Goal: Information Seeking & Learning: Find specific page/section

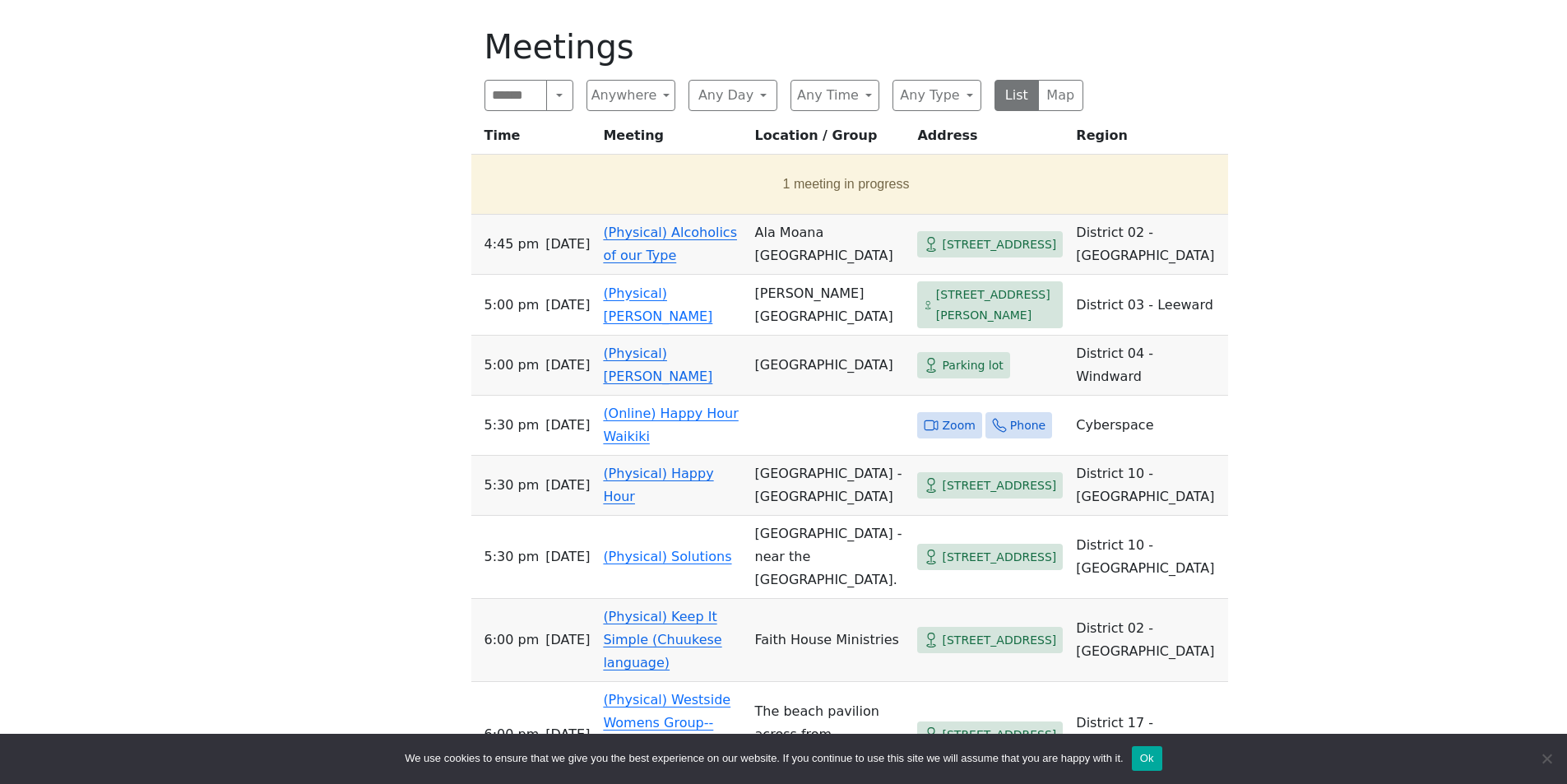
scroll to position [740, 0]
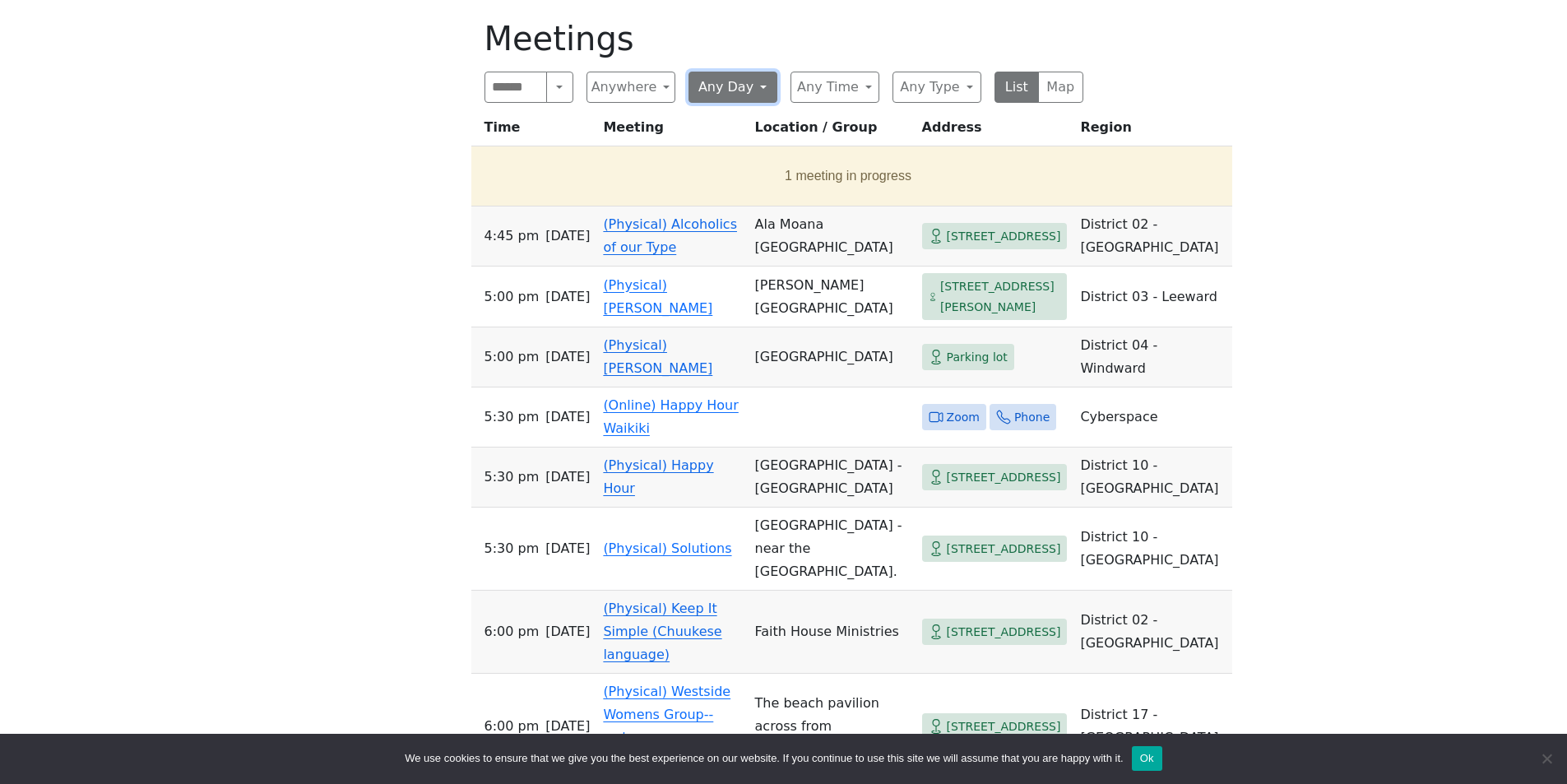
click at [767, 89] on button "Any Day" at bounding box center [733, 86] width 89 height 31
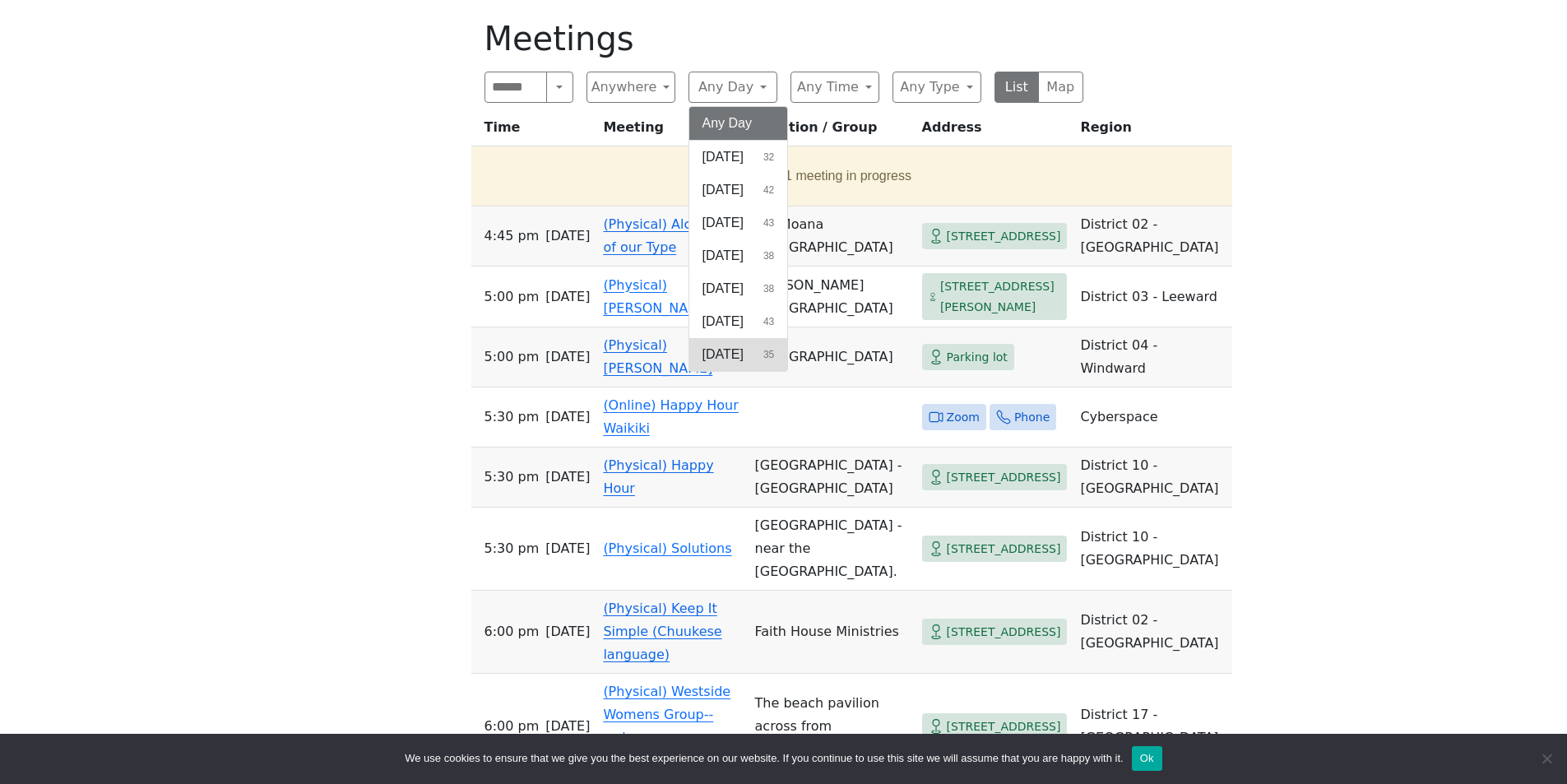
click at [736, 346] on span "[DATE]" at bounding box center [723, 355] width 41 height 19
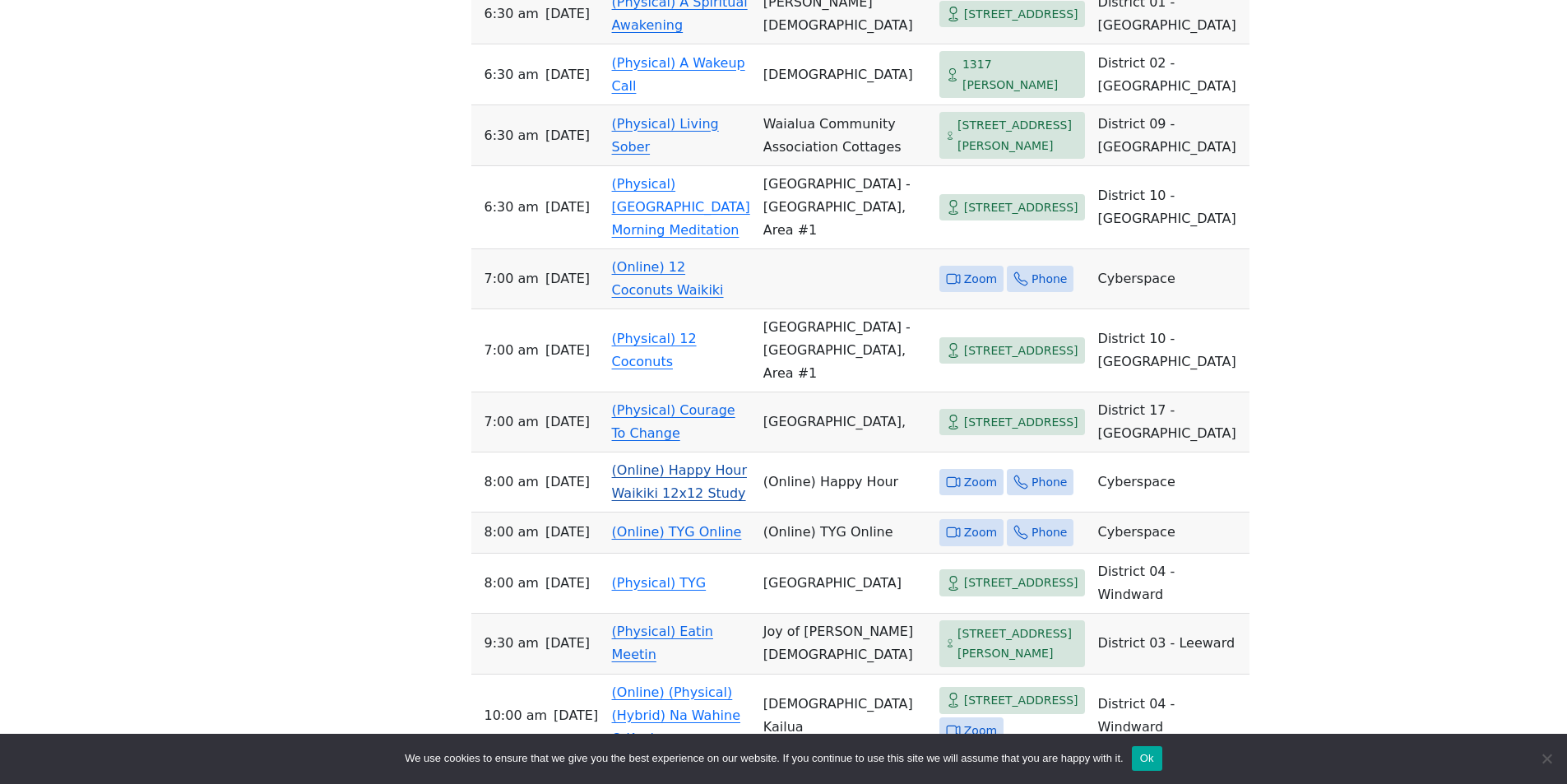
scroll to position [1069, 0]
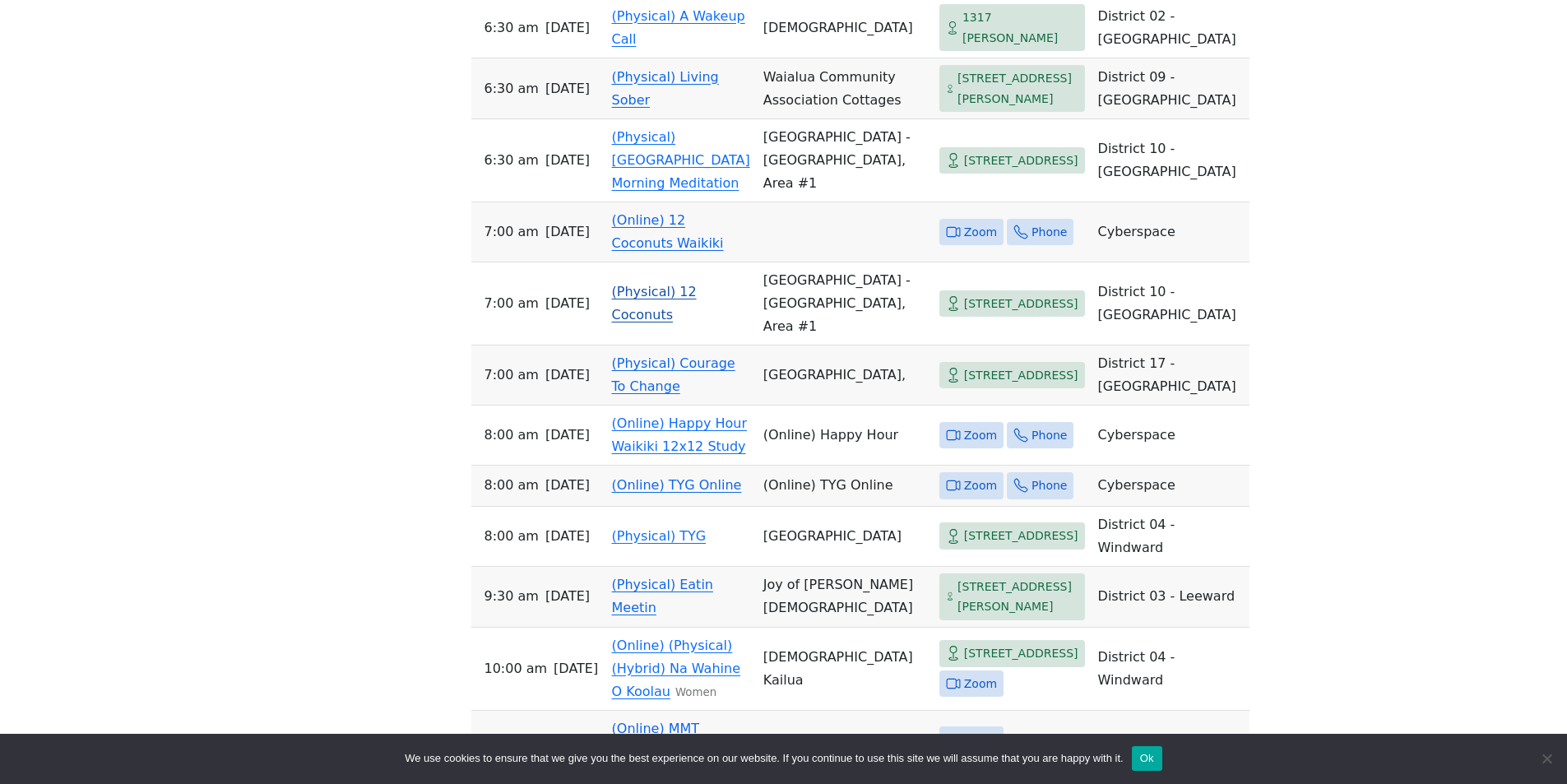
click at [660, 323] on link "(Physical) 12 Coconuts" at bounding box center [655, 303] width 85 height 39
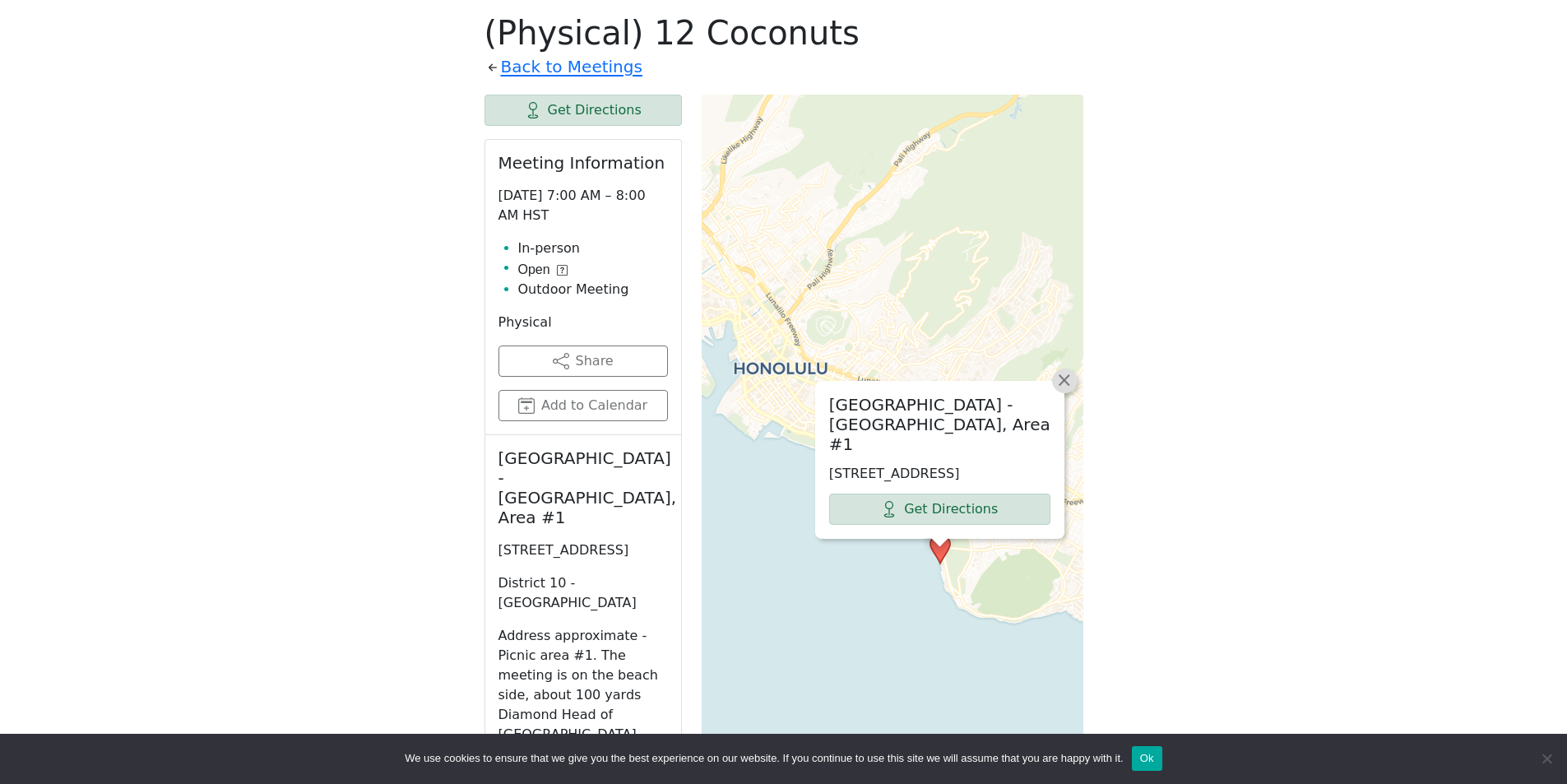
click at [1064, 386] on span "×" at bounding box center [1064, 380] width 17 height 19
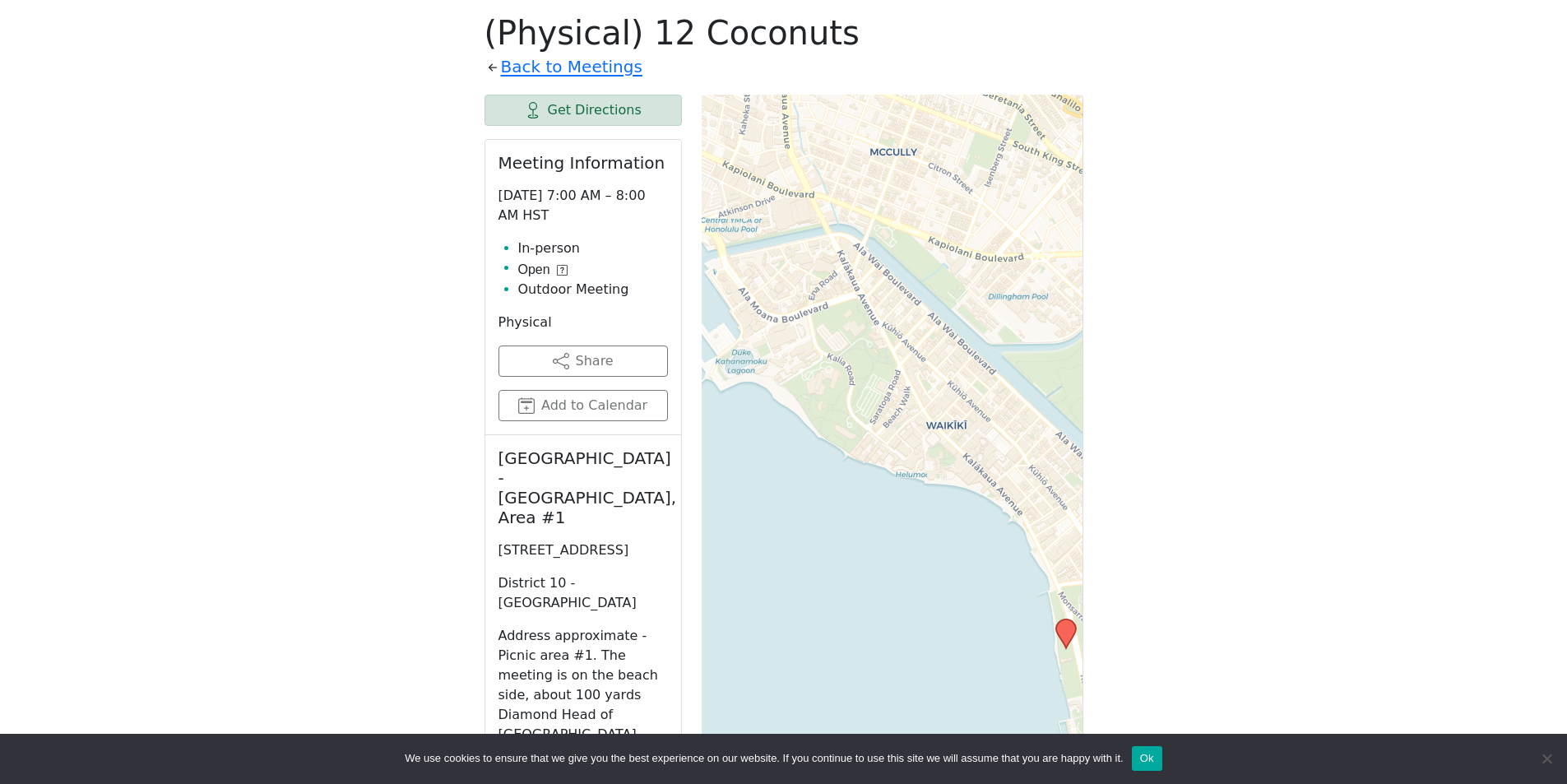
drag, startPoint x: 933, startPoint y: 471, endPoint x: 831, endPoint y: 282, distance: 214.8
click at [834, 286] on div "Leaflet | © OpenStreetMap contributors © CARTO" at bounding box center [892, 505] width 382 height 823
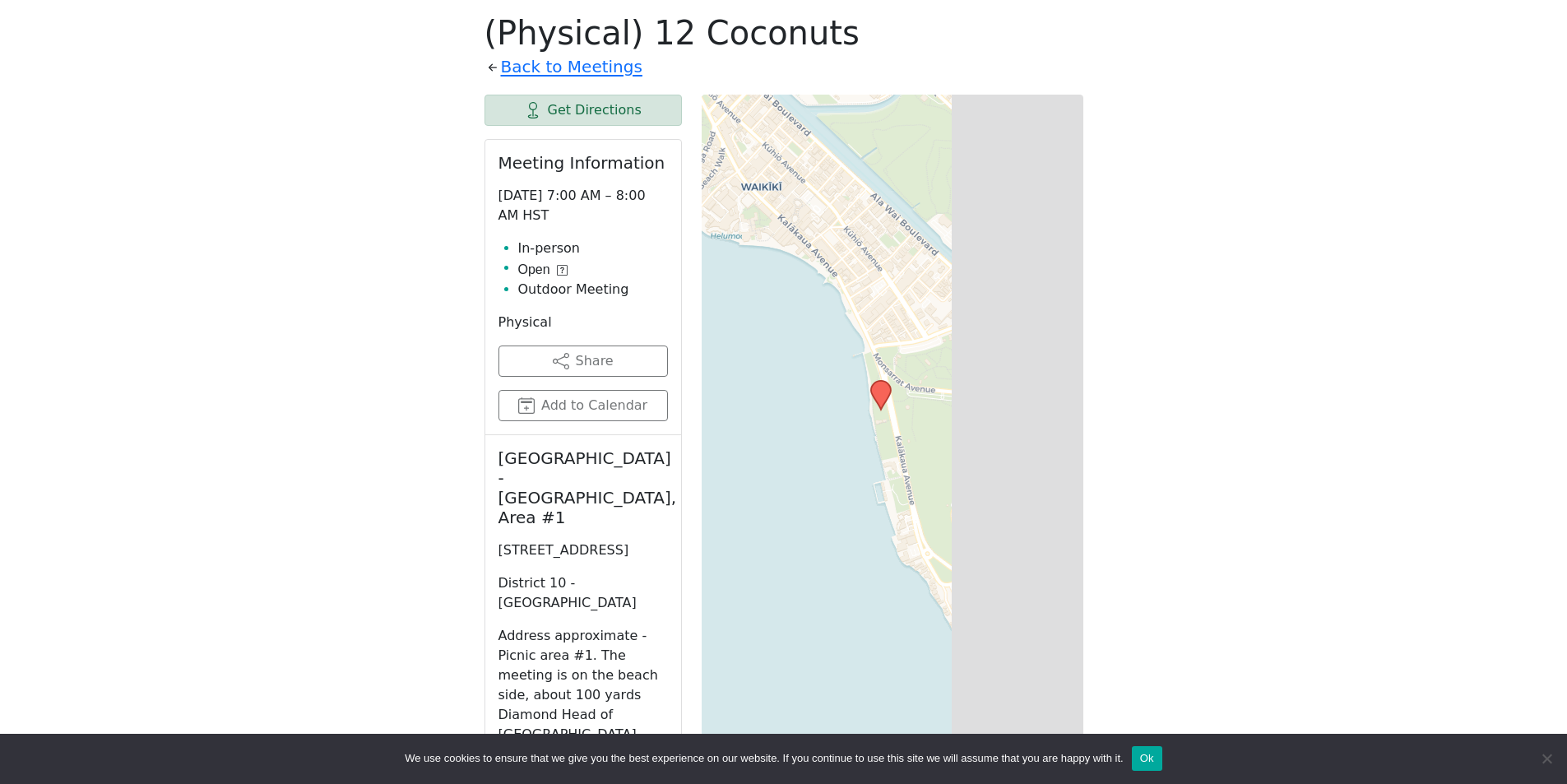
drag, startPoint x: 900, startPoint y: 356, endPoint x: 801, endPoint y: 286, distance: 121.2
click at [800, 270] on div "Leaflet | © OpenStreetMap contributors © CARTO" at bounding box center [892, 505] width 382 height 823
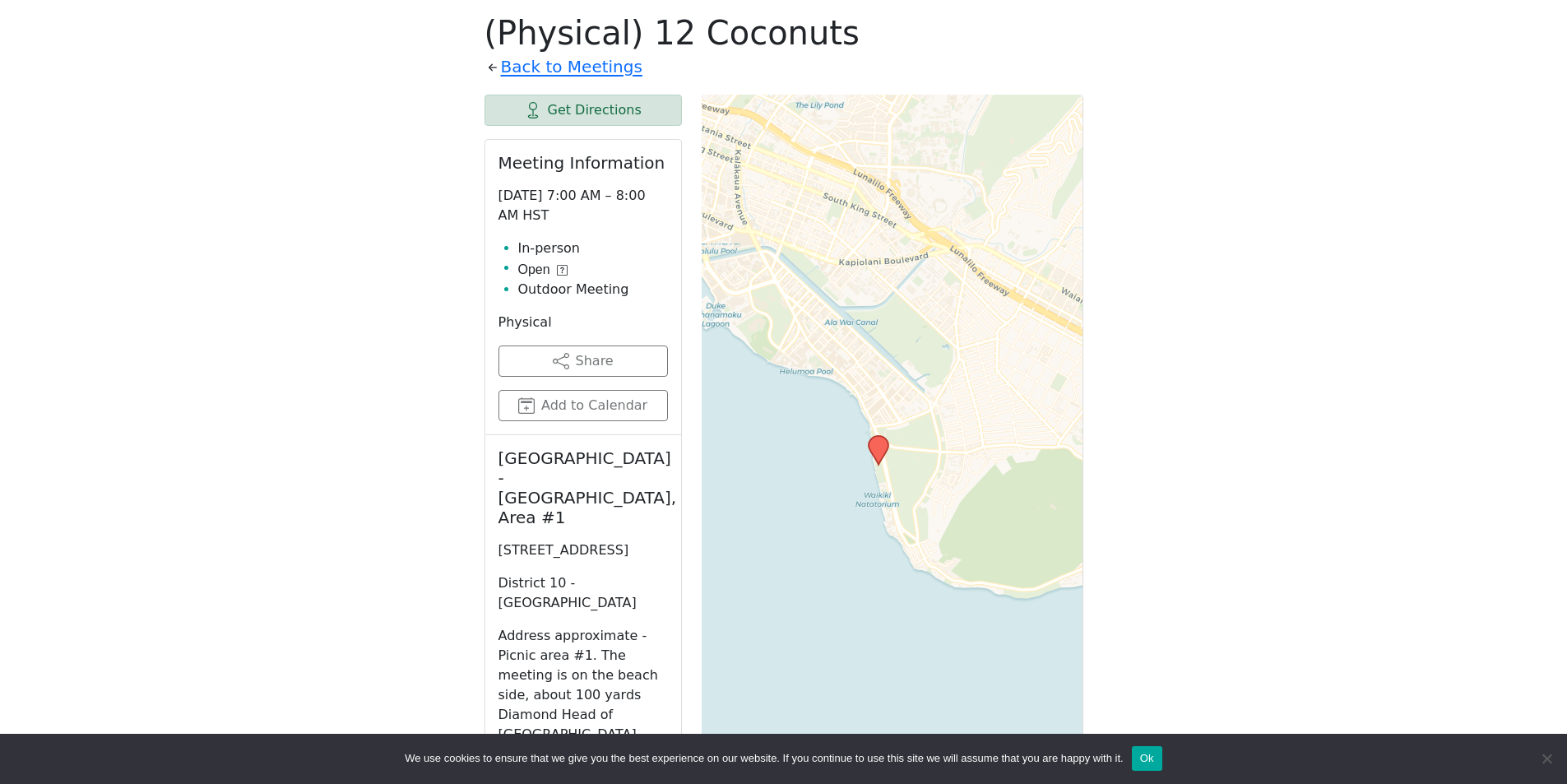
drag, startPoint x: 908, startPoint y: 380, endPoint x: 910, endPoint y: 422, distance: 42.0
click at [910, 422] on div "Leaflet | © OpenStreetMap contributors © CARTO" at bounding box center [892, 505] width 382 height 823
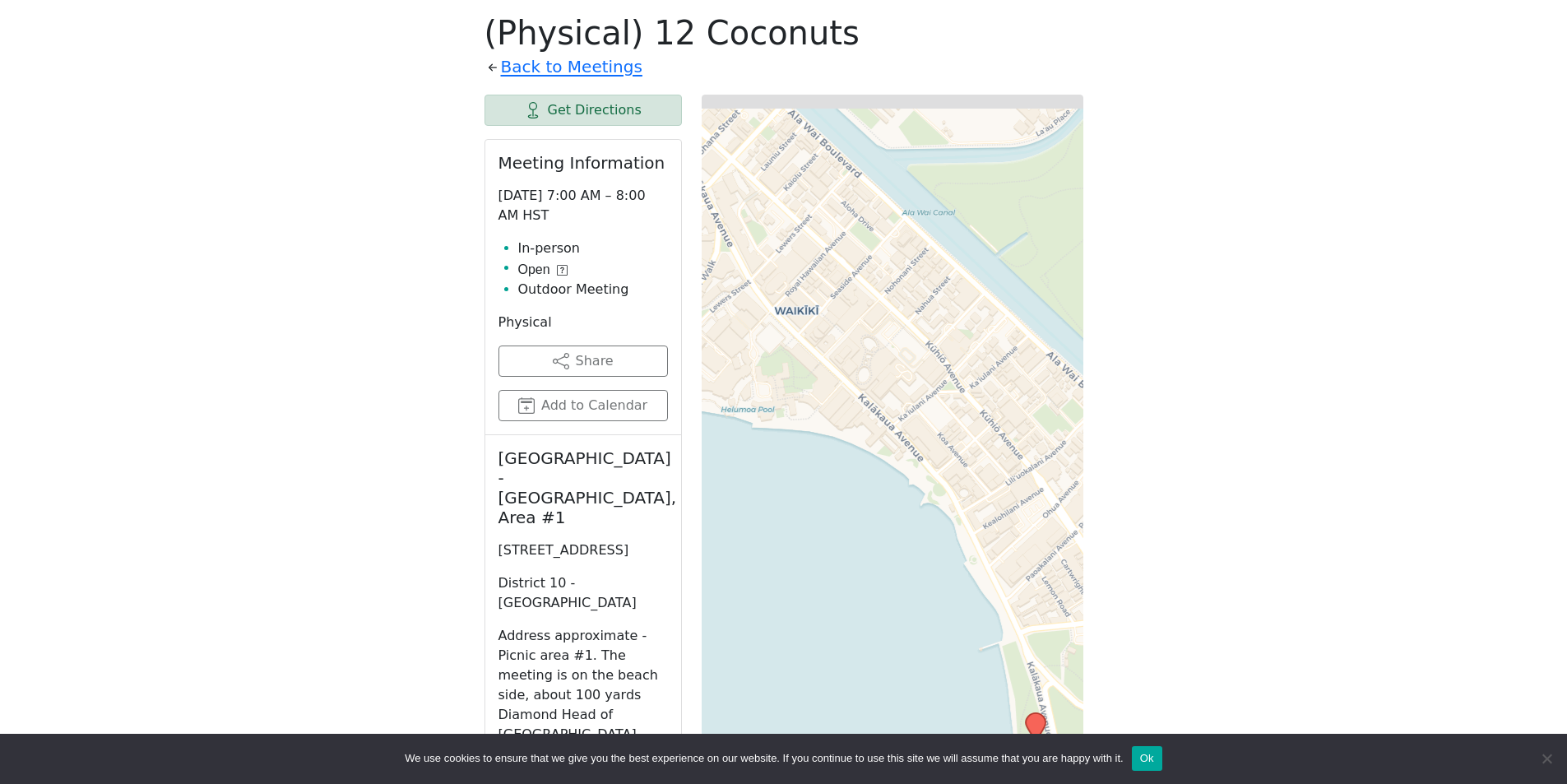
drag, startPoint x: 891, startPoint y: 416, endPoint x: 1012, endPoint y: 518, distance: 158.3
click at [1012, 518] on div "Leaflet | © OpenStreetMap contributors © CARTO" at bounding box center [892, 505] width 382 height 823
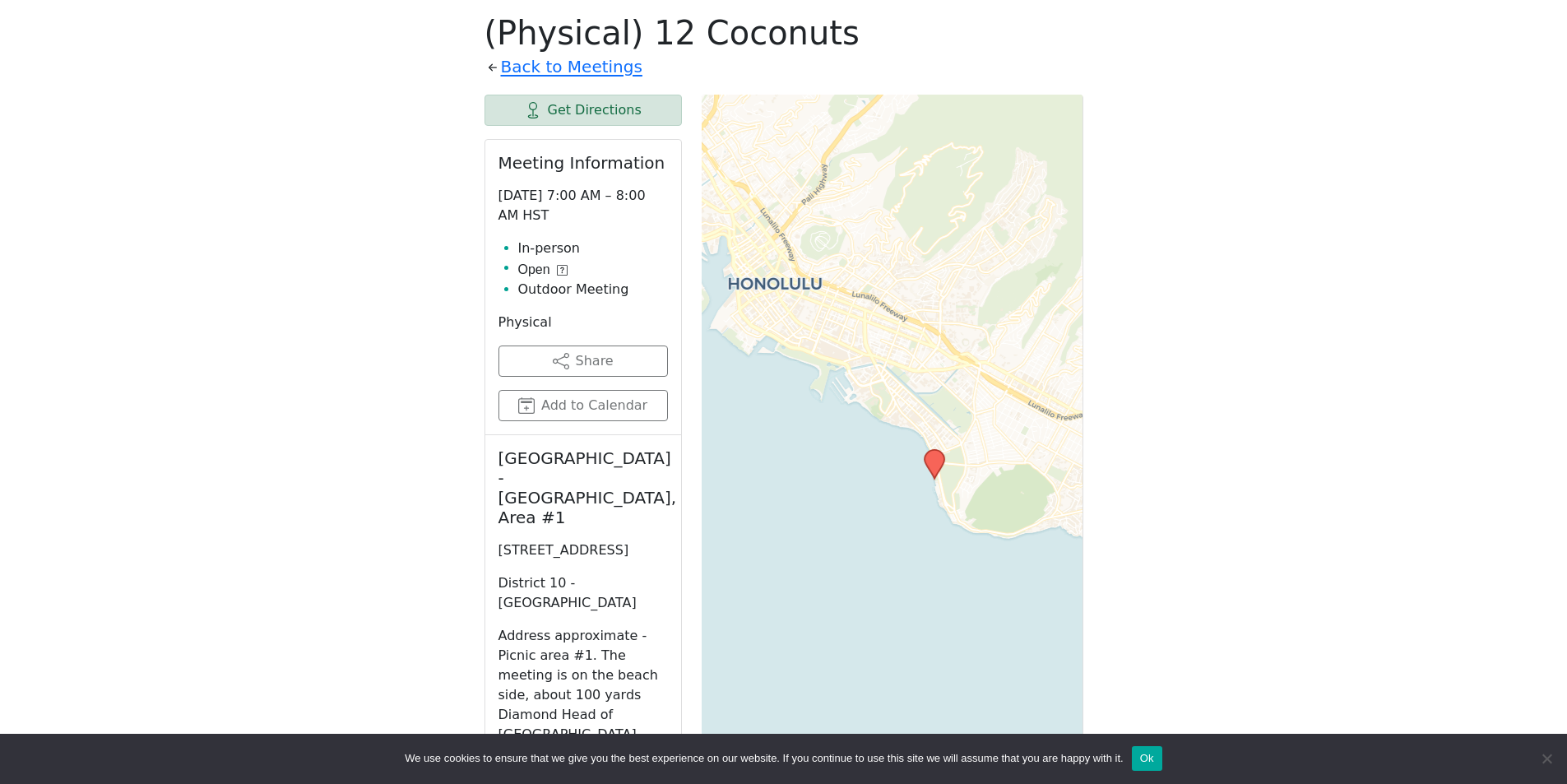
drag, startPoint x: 896, startPoint y: 517, endPoint x: 899, endPoint y: 613, distance: 96.0
click at [905, 613] on div "Leaflet | © OpenStreetMap contributors © CARTO" at bounding box center [892, 505] width 382 height 823
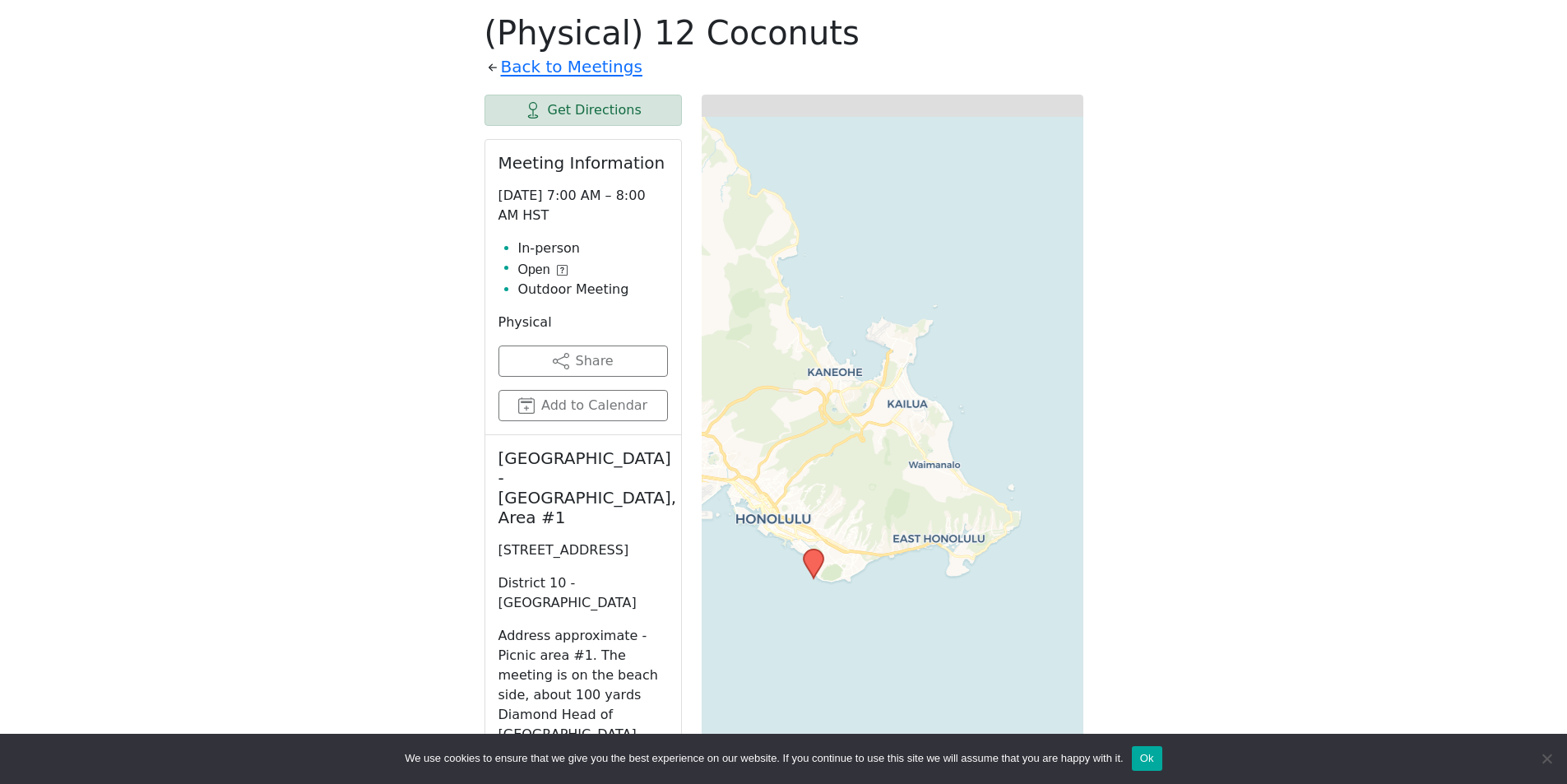
drag, startPoint x: 812, startPoint y: 515, endPoint x: 815, endPoint y: 636, distance: 121.0
click at [803, 579] on icon at bounding box center [813, 564] width 21 height 31
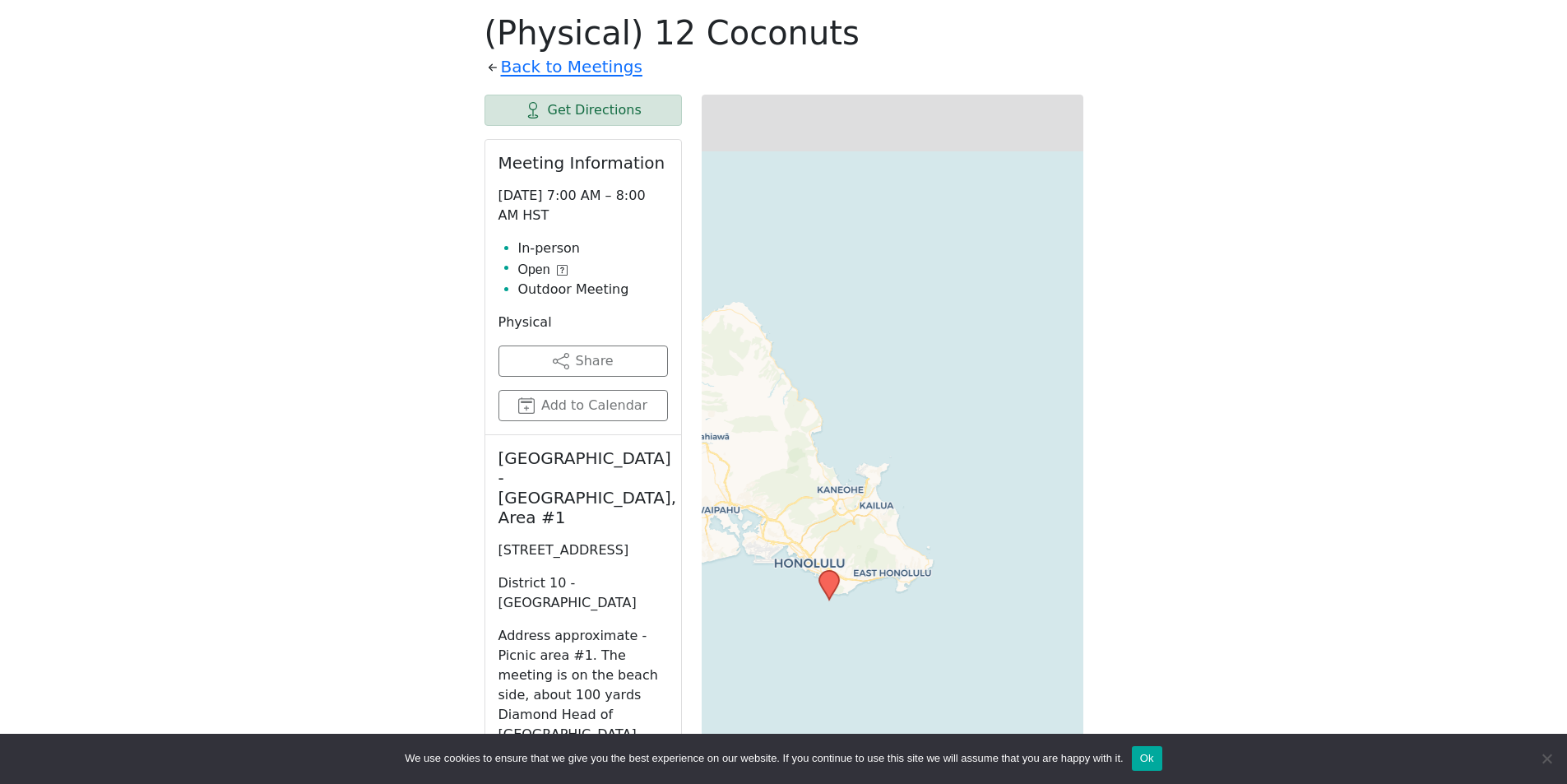
drag, startPoint x: 898, startPoint y: 374, endPoint x: 860, endPoint y: 498, distance: 129.7
click at [861, 503] on div "Leaflet | © OpenStreetMap contributors © CARTO" at bounding box center [892, 505] width 382 height 823
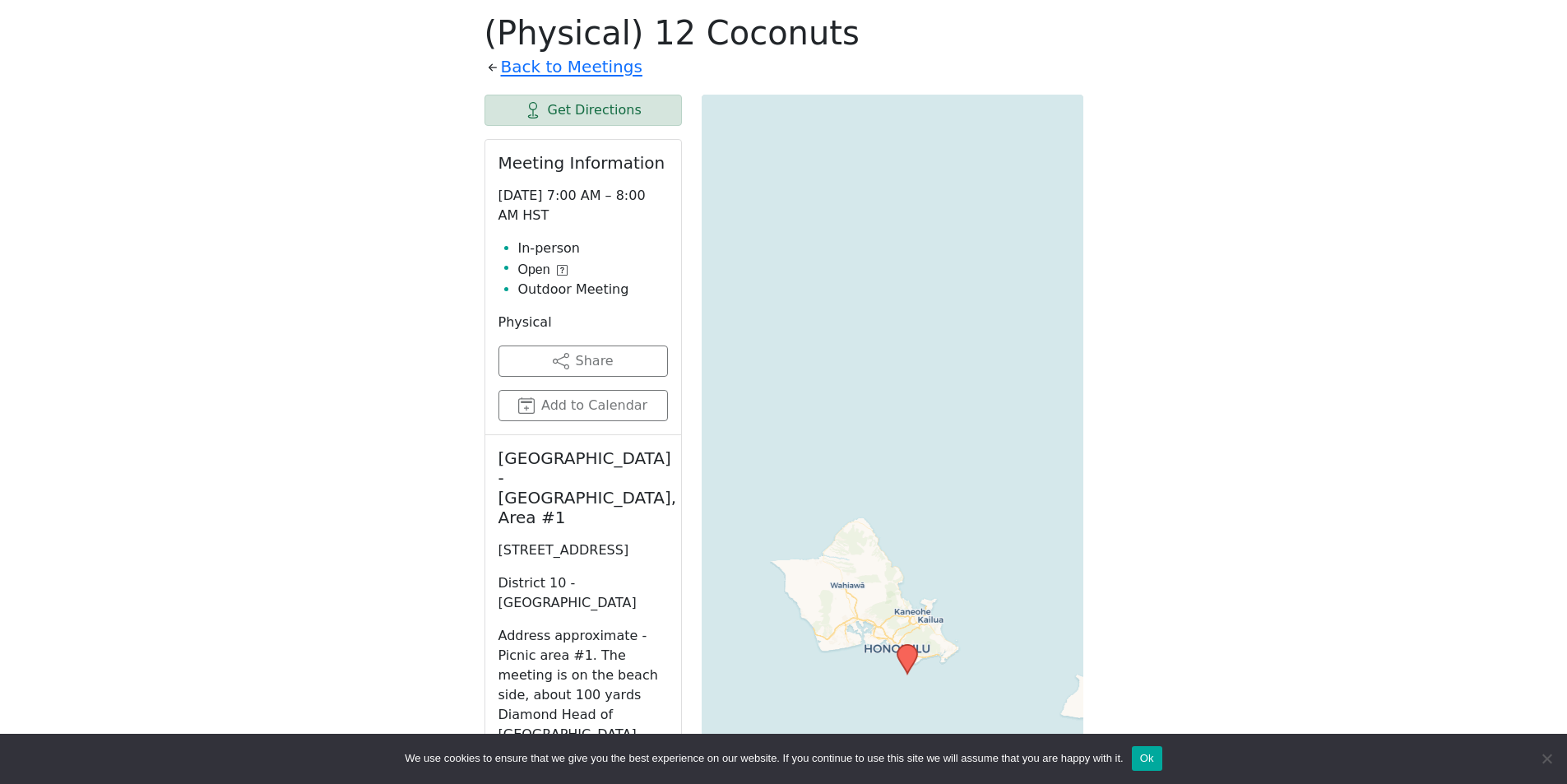
drag, startPoint x: 901, startPoint y: 446, endPoint x: 948, endPoint y: 555, distance: 118.7
click at [948, 555] on div "Leaflet | © OpenStreetMap contributors © CARTO" at bounding box center [892, 505] width 382 height 823
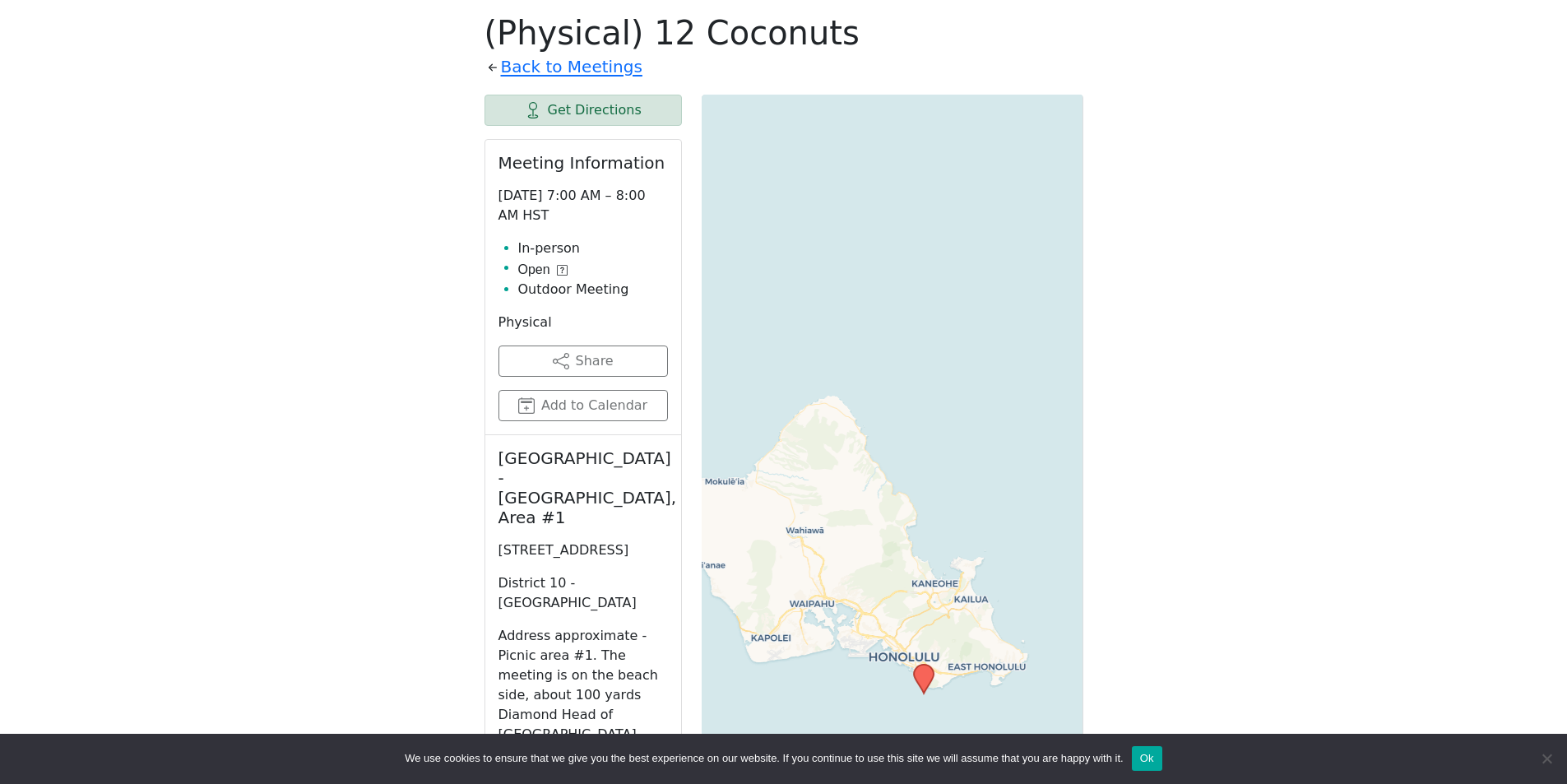
drag, startPoint x: 911, startPoint y: 556, endPoint x: 995, endPoint y: 321, distance: 249.6
click at [995, 321] on div "Leaflet | © OpenStreetMap contributors © CARTO" at bounding box center [892, 505] width 382 height 823
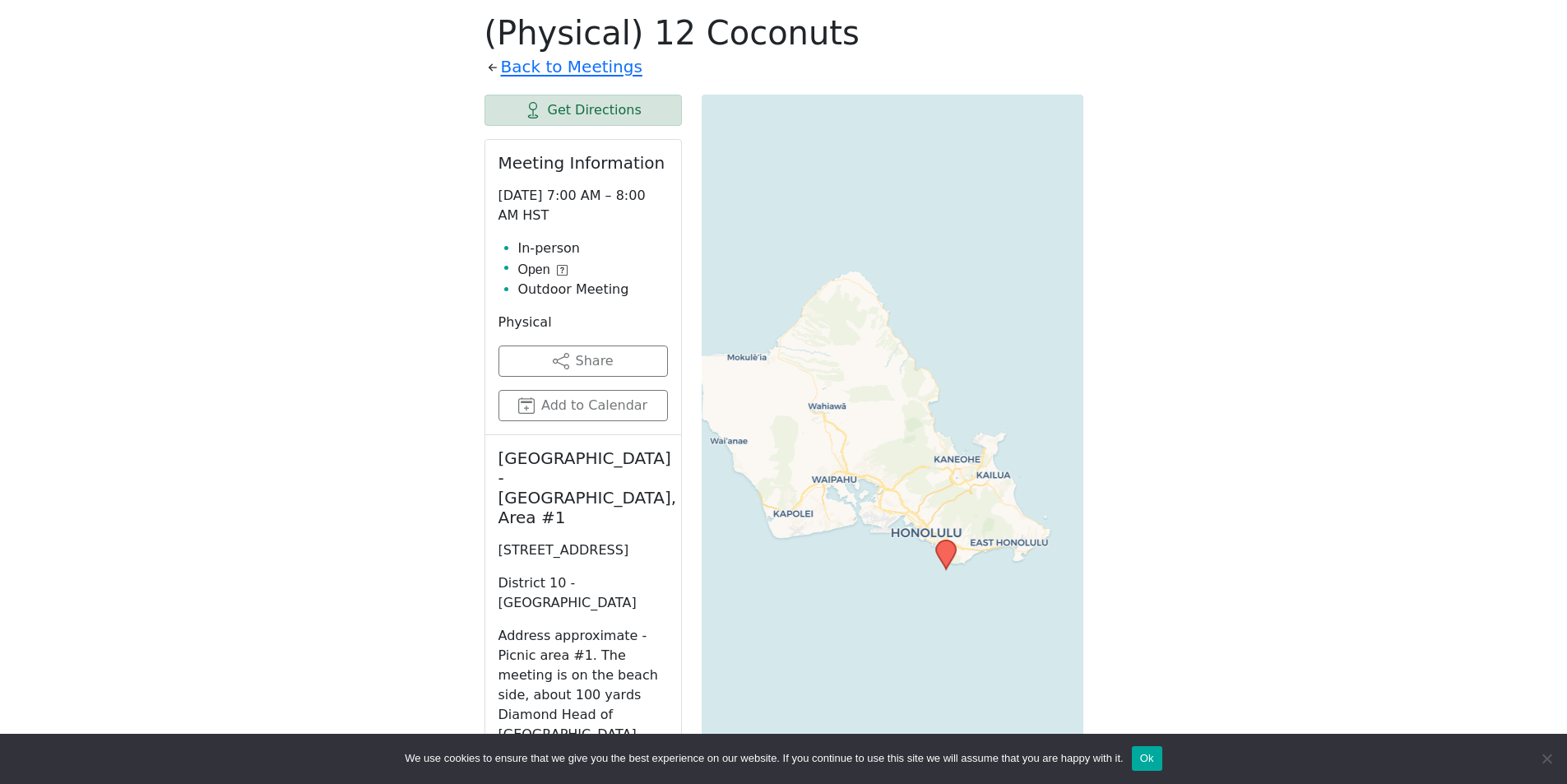
drag, startPoint x: 858, startPoint y: 551, endPoint x: 847, endPoint y: 524, distance: 29.2
click at [845, 526] on div "Leaflet | © OpenStreetMap contributors © CARTO" at bounding box center [892, 505] width 382 height 823
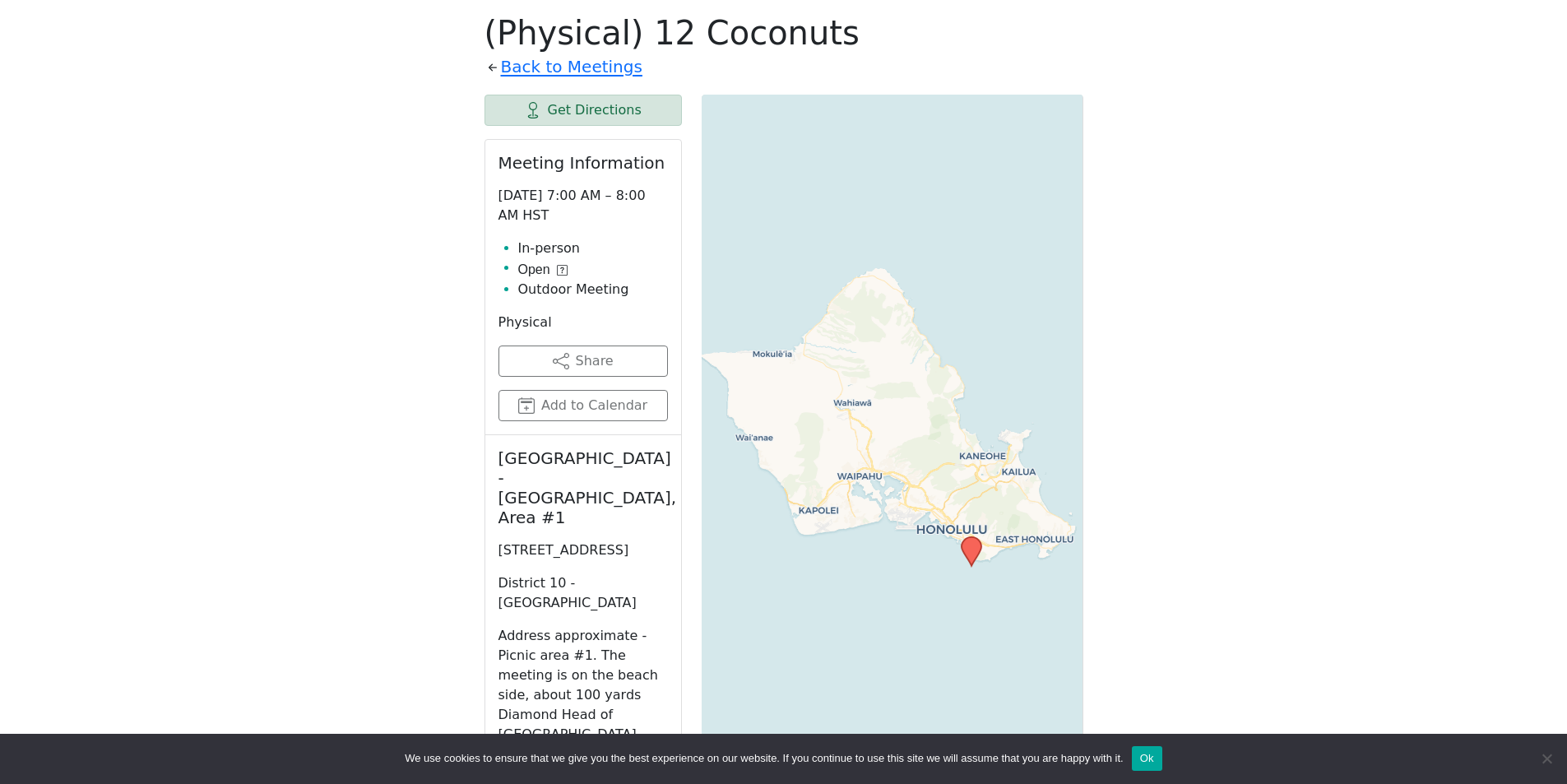
drag, startPoint x: 864, startPoint y: 488, endPoint x: 888, endPoint y: 495, distance: 25.0
click at [888, 495] on div "Leaflet | © OpenStreetMap contributors © CARTO" at bounding box center [892, 505] width 382 height 823
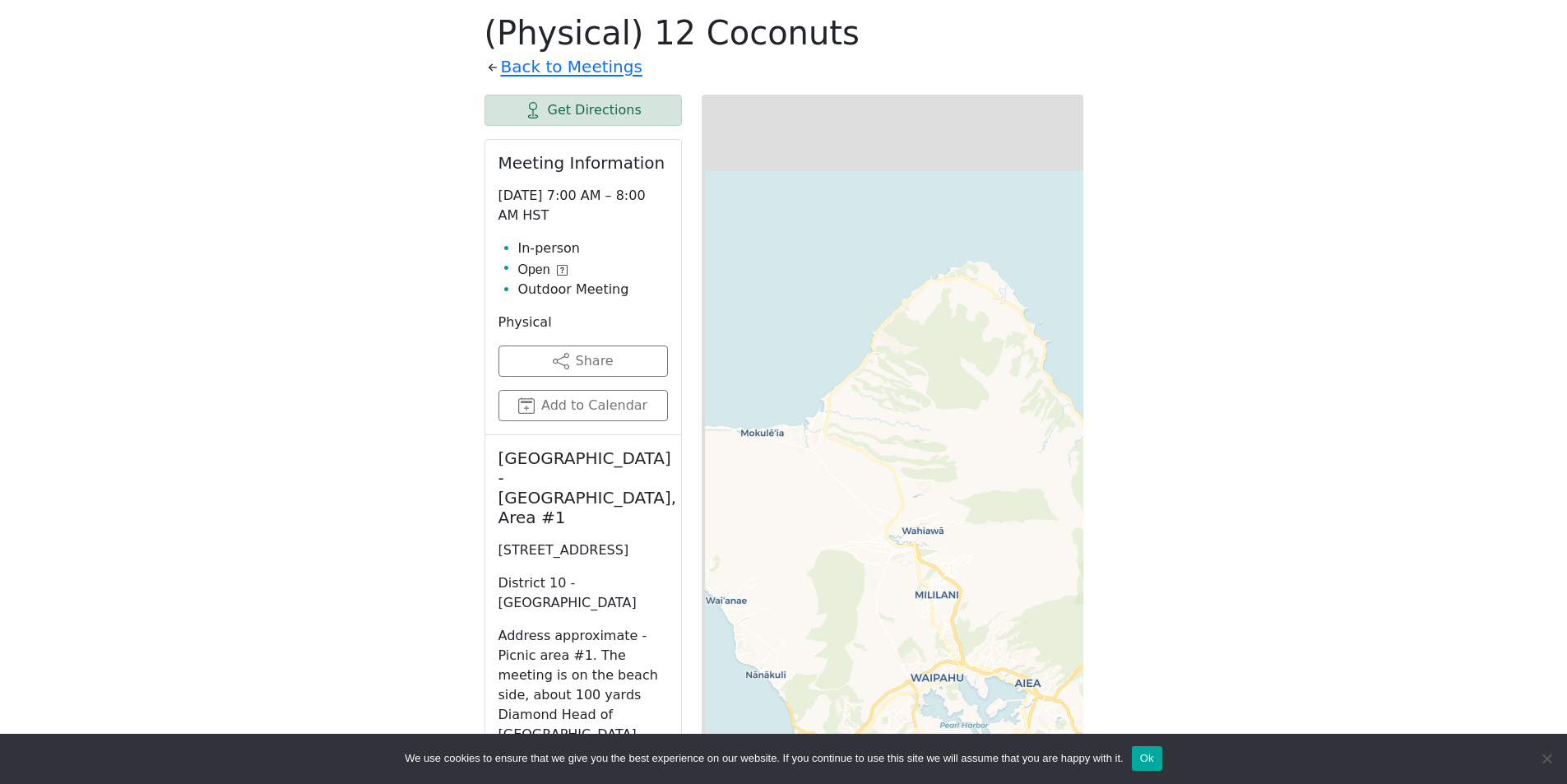
drag, startPoint x: 892, startPoint y: 248, endPoint x: 986, endPoint y: 393, distance: 172.8
click at [984, 408] on div "Leaflet | © OpenStreetMap contributors © CARTO" at bounding box center [892, 505] width 382 height 823
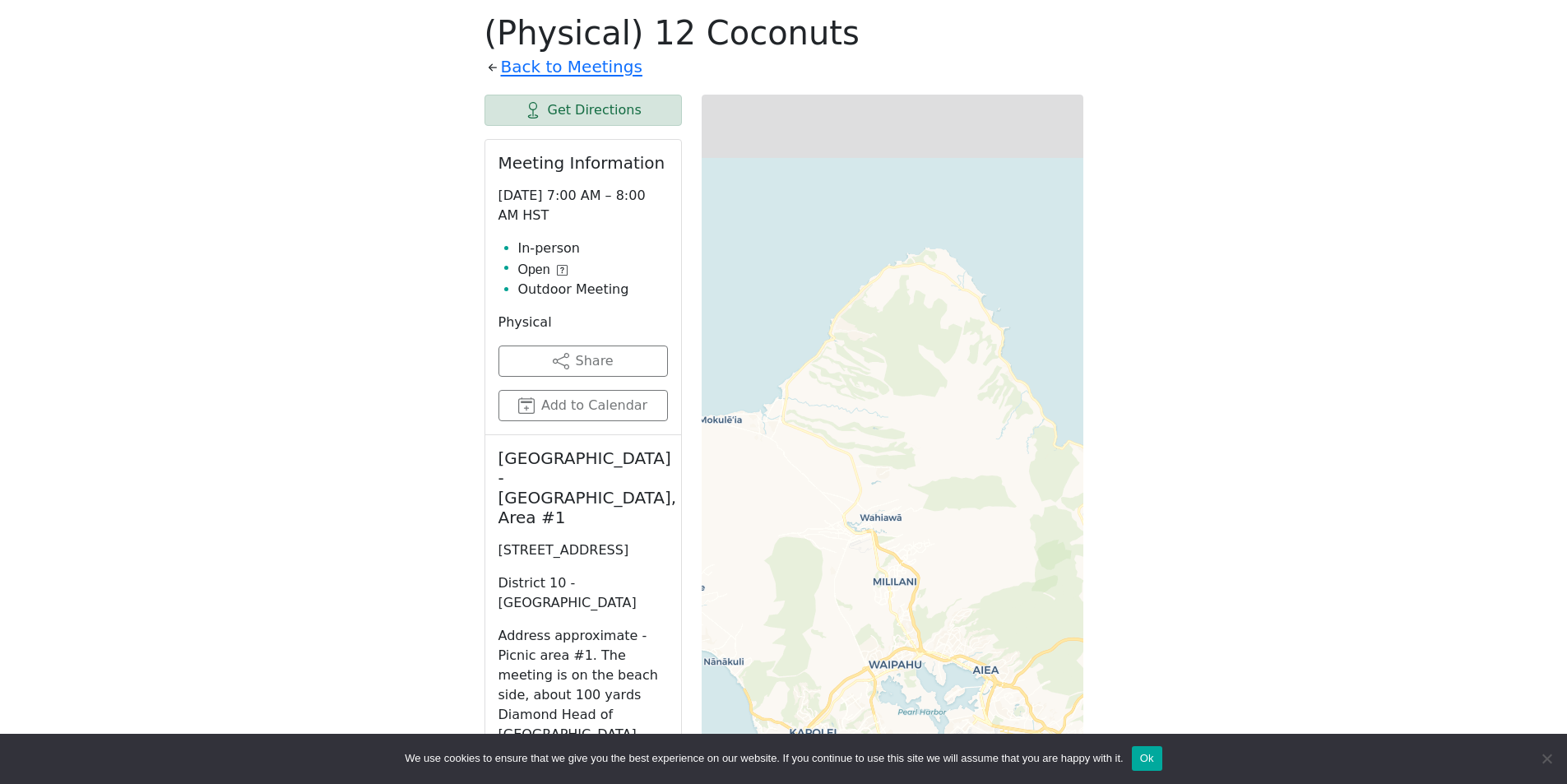
drag, startPoint x: 961, startPoint y: 250, endPoint x: 889, endPoint y: 389, distance: 156.5
click at [873, 405] on div "Leaflet | © OpenStreetMap contributors © CARTO" at bounding box center [892, 505] width 382 height 823
